Goal: Use online tool/utility

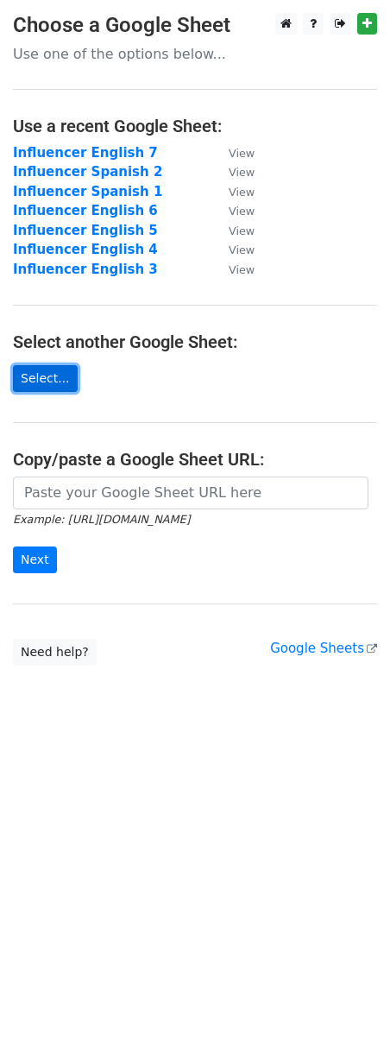
click at [54, 381] on link "Select..." at bounding box center [45, 378] width 65 height 27
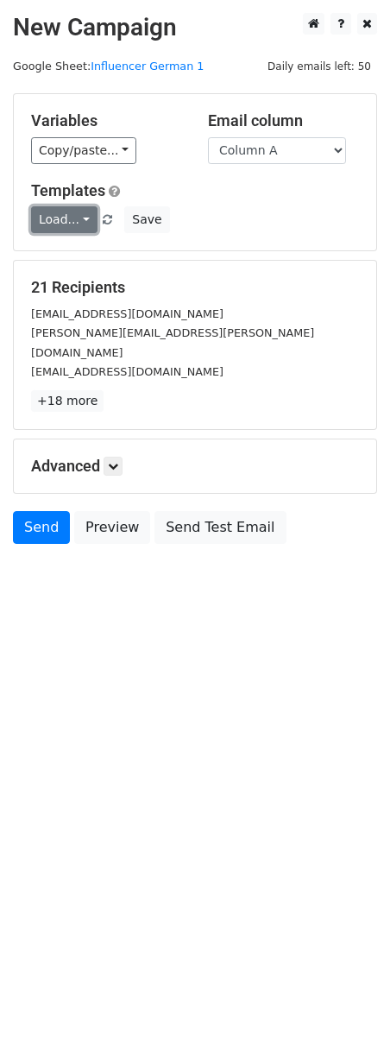
click at [71, 220] on link "Load..." at bounding box center [64, 219] width 66 height 27
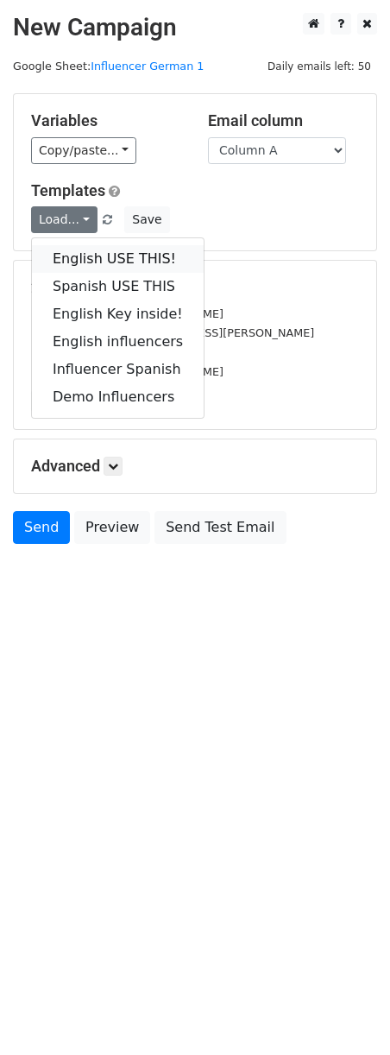
click at [126, 267] on link "English USE THIS!" at bounding box center [118, 259] width 172 height 28
